Goal: Task Accomplishment & Management: Use online tool/utility

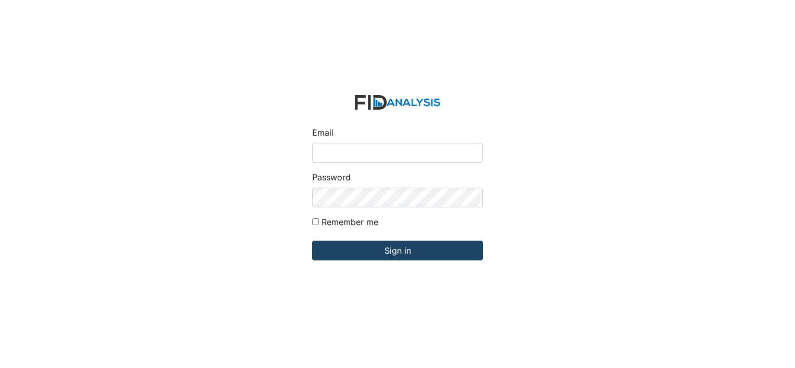
type input "[EMAIL_ADDRESS][DOMAIN_NAME]"
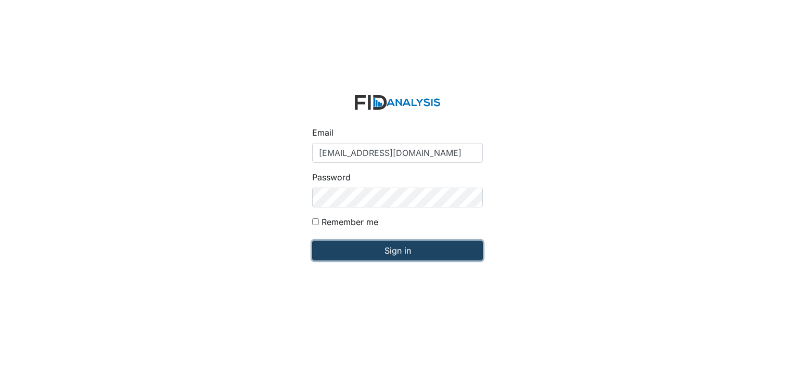
click at [400, 246] on input "Sign in" at bounding box center [397, 251] width 171 height 20
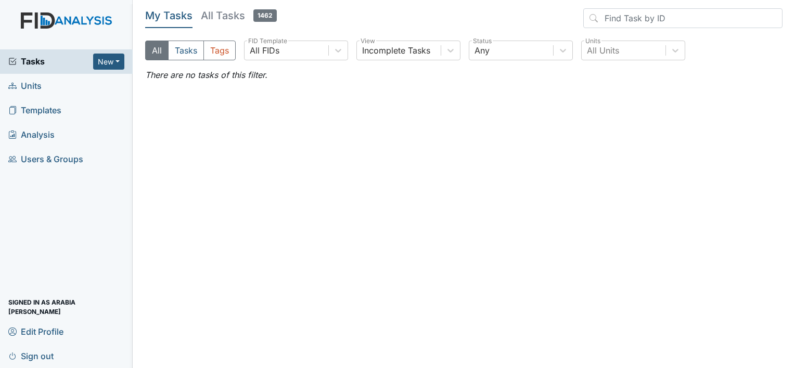
click at [69, 114] on link "Templates" at bounding box center [66, 110] width 133 height 24
click at [108, 67] on button "New" at bounding box center [108, 62] width 31 height 16
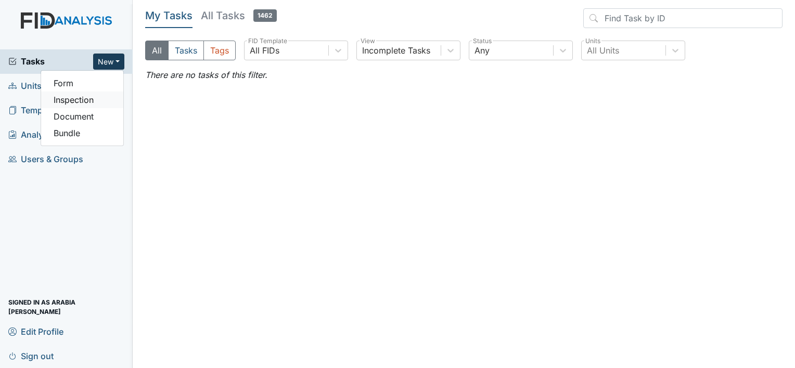
click at [82, 103] on link "Inspection" at bounding box center [82, 100] width 82 height 17
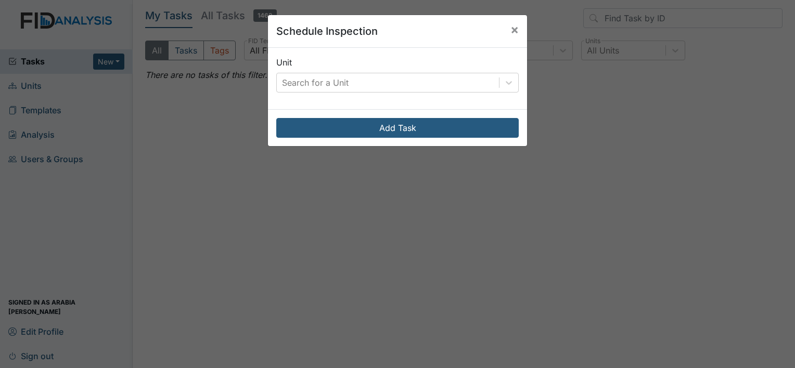
click at [477, 82] on div "Search for a Unit" at bounding box center [388, 82] width 222 height 19
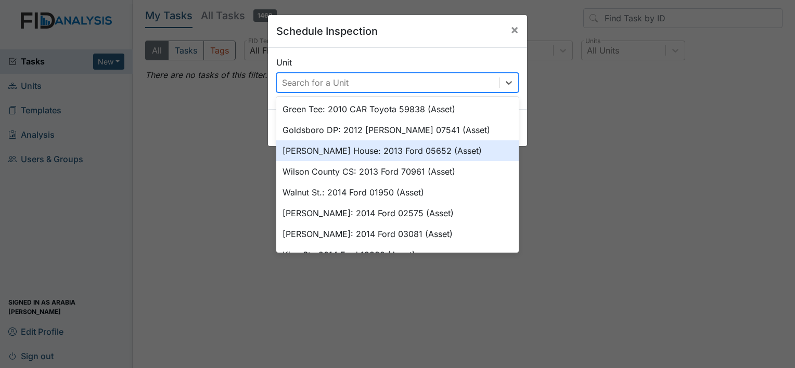
drag, startPoint x: 641, startPoint y: 148, endPoint x: 600, endPoint y: 152, distance: 40.9
click at [639, 152] on div "Schedule Inspection × Unit option Scott House: 2013 Ford 05652 (Asset) focused,…" at bounding box center [397, 184] width 795 height 368
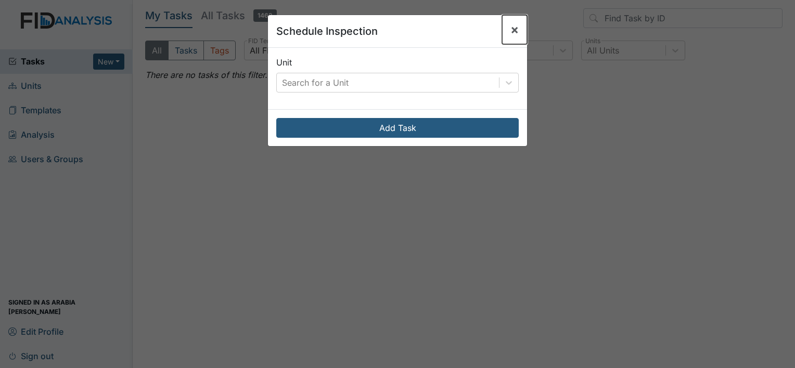
click at [510, 30] on span "×" at bounding box center [514, 29] width 8 height 15
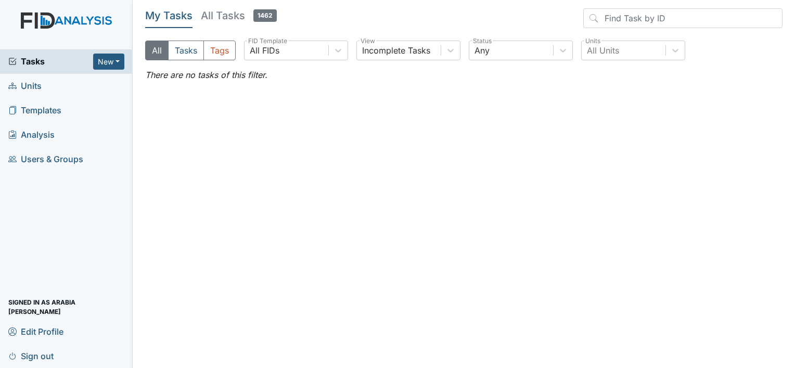
click at [50, 363] on span "Sign out" at bounding box center [30, 356] width 45 height 16
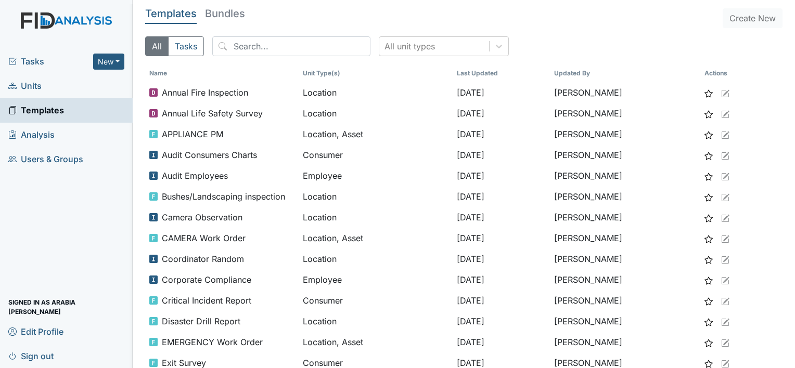
click at [59, 90] on link "Units" at bounding box center [66, 86] width 133 height 24
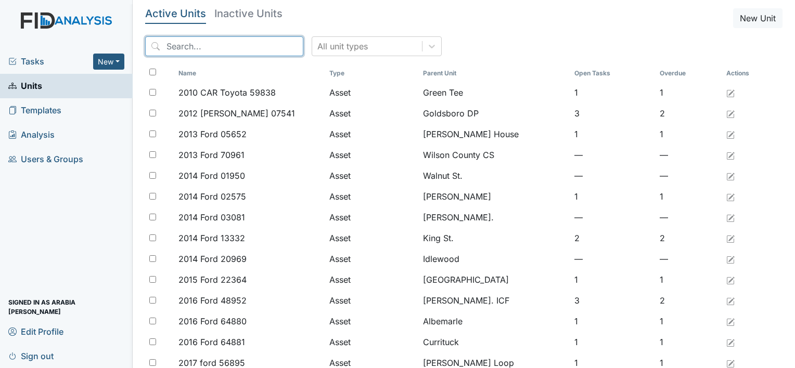
click at [242, 51] on input "search" at bounding box center [224, 46] width 158 height 20
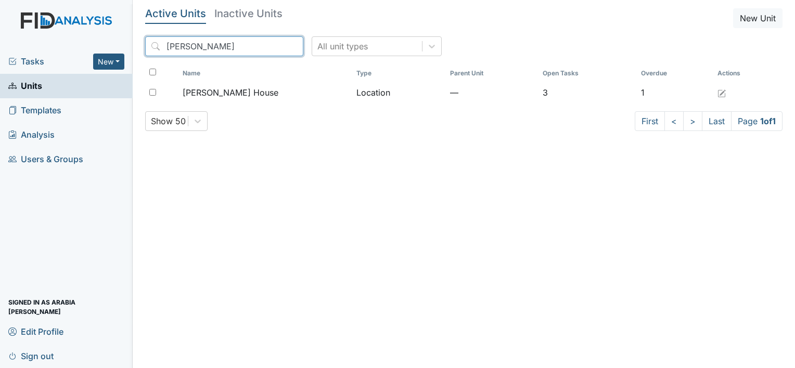
type input "scott"
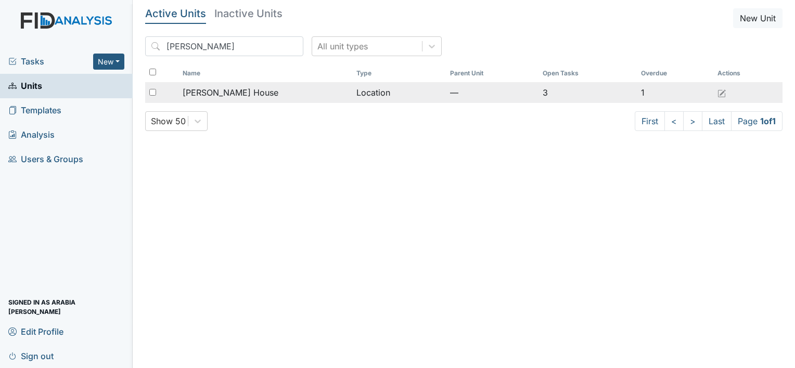
click at [194, 94] on span "Scott House" at bounding box center [231, 92] width 96 height 12
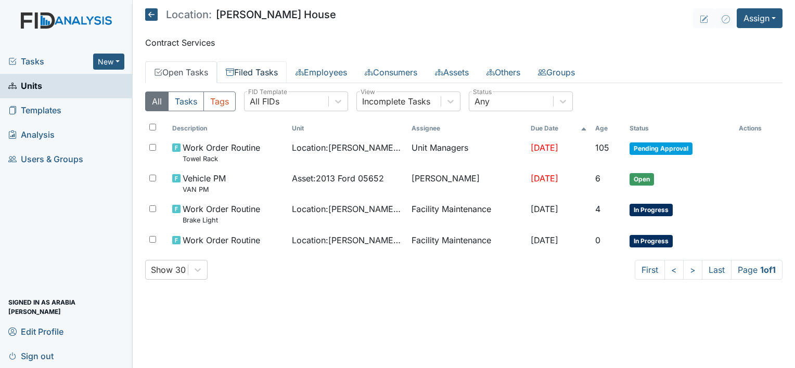
click at [260, 75] on link "Filed Tasks" at bounding box center [252, 72] width 70 height 22
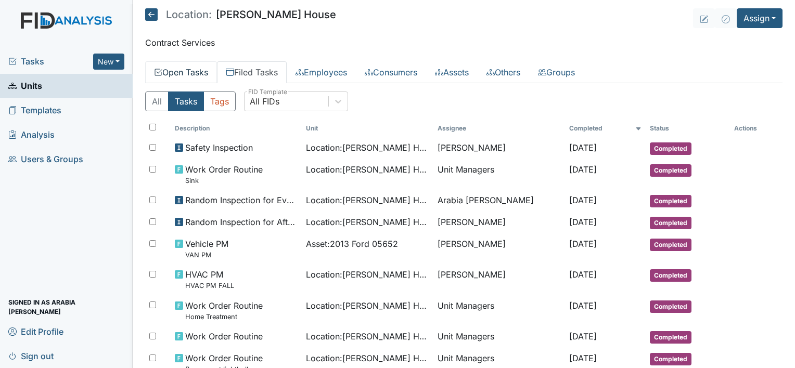
click at [210, 77] on link "Open Tasks" at bounding box center [181, 72] width 72 height 22
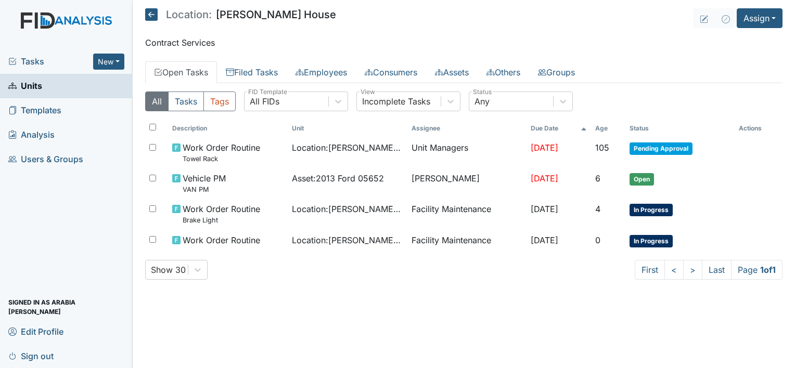
click at [341, 285] on div "All Tasks Tags All FIDs FID Template Incomplete Tasks View Any Status Descripti…" at bounding box center [463, 189] width 637 height 213
